Goal: Use online tool/utility

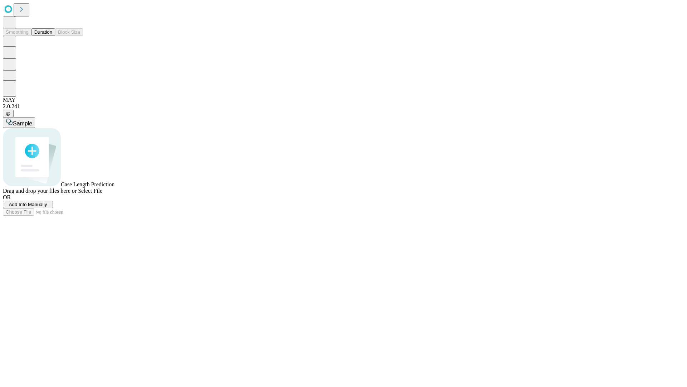
click at [52, 36] on button "Duration" at bounding box center [44, 32] width 24 height 8
click at [32, 120] on span "Sample" at bounding box center [22, 123] width 19 height 6
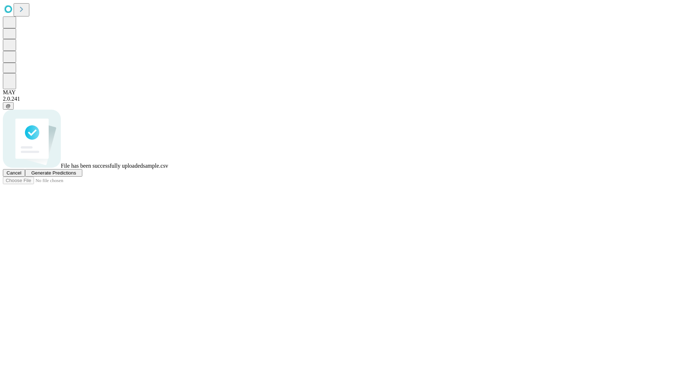
click at [76, 175] on span "Generate Predictions" at bounding box center [53, 172] width 45 height 5
